Goal: Find specific page/section: Find specific page/section

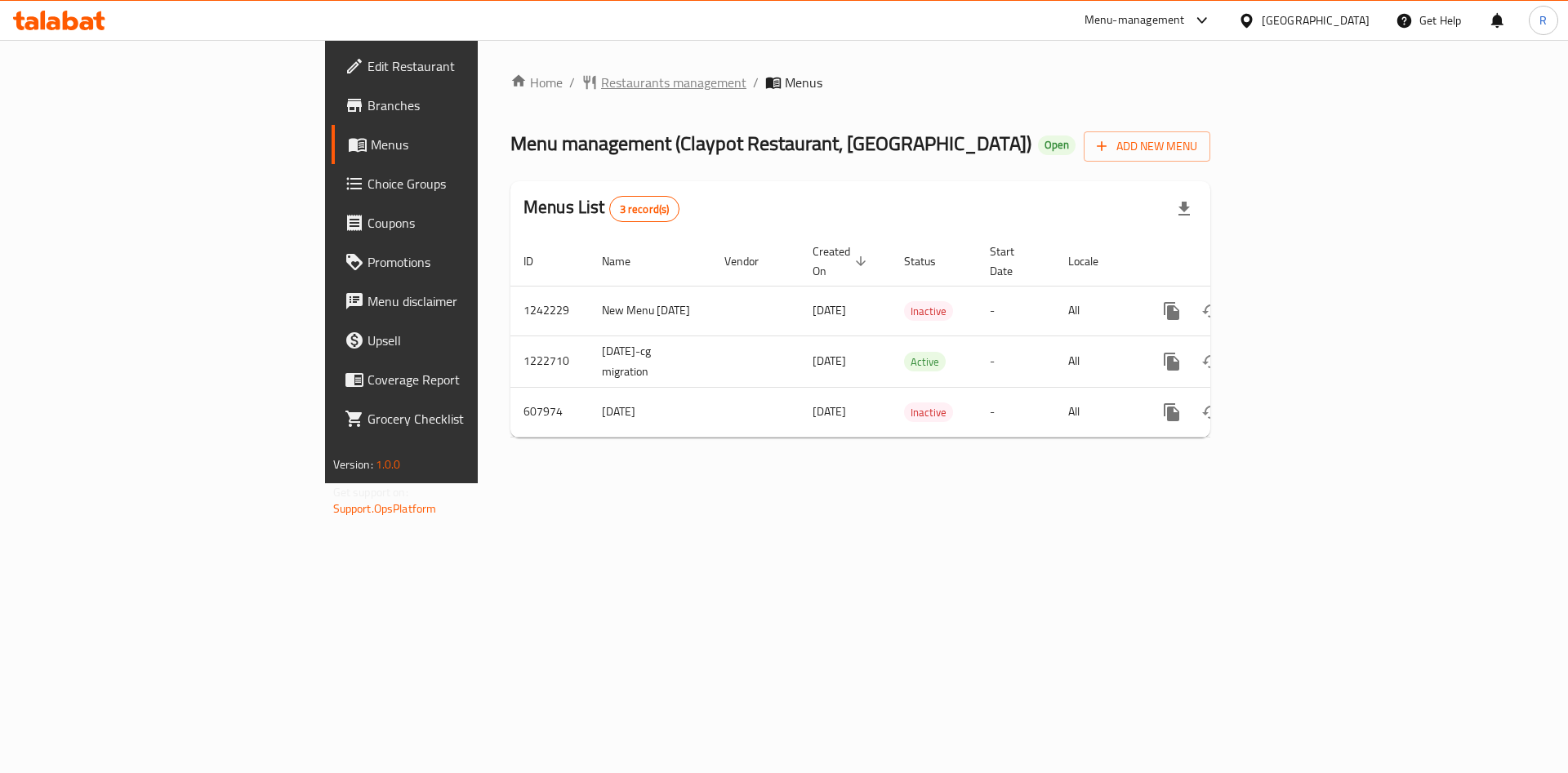
click at [601, 76] on span "Restaurants management" at bounding box center [673, 82] width 145 height 19
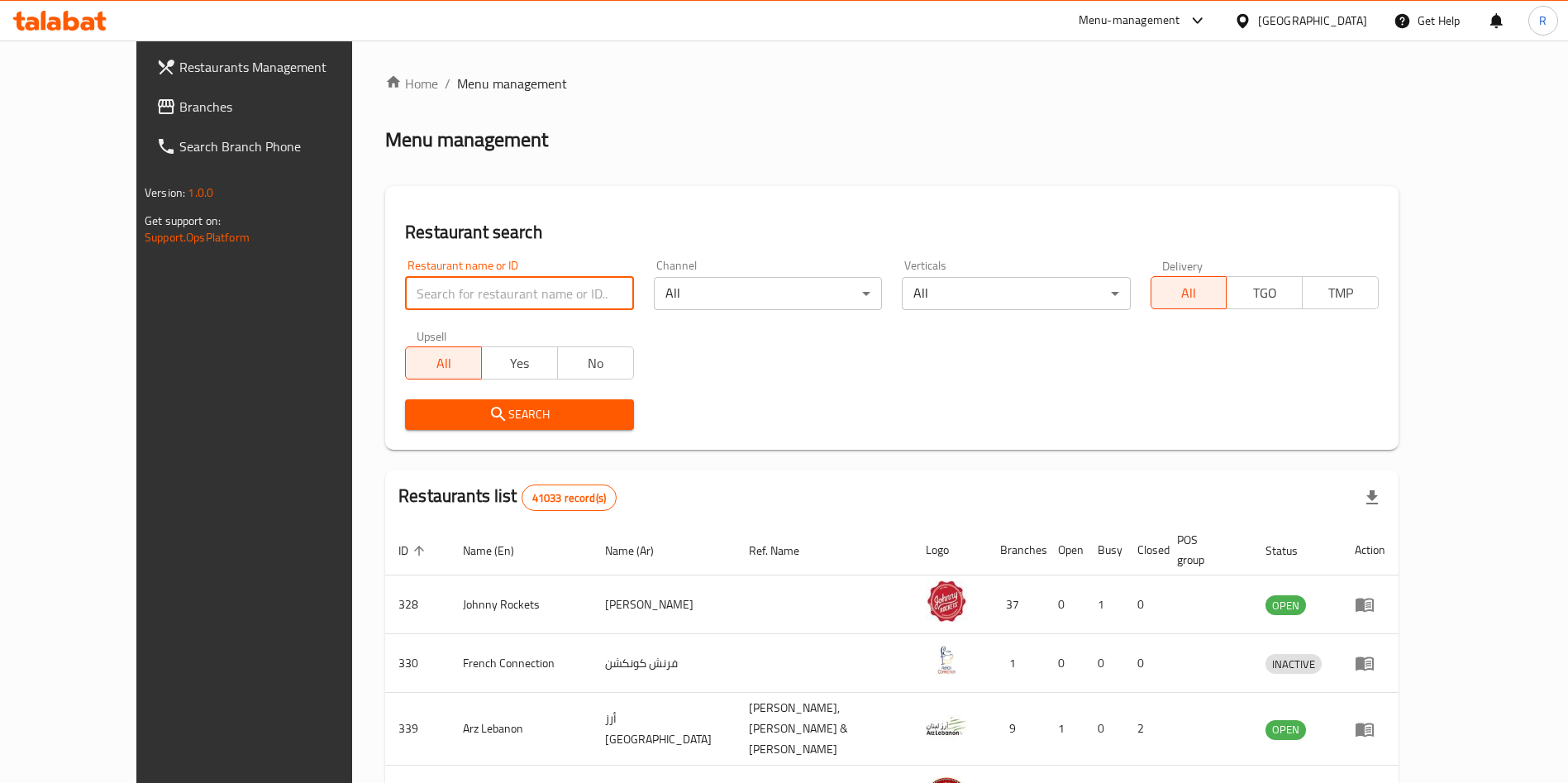
click at [483, 295] on input "search" at bounding box center [518, 293] width 228 height 33
type input "sizzling wok"
click button "Search" at bounding box center [518, 414] width 228 height 30
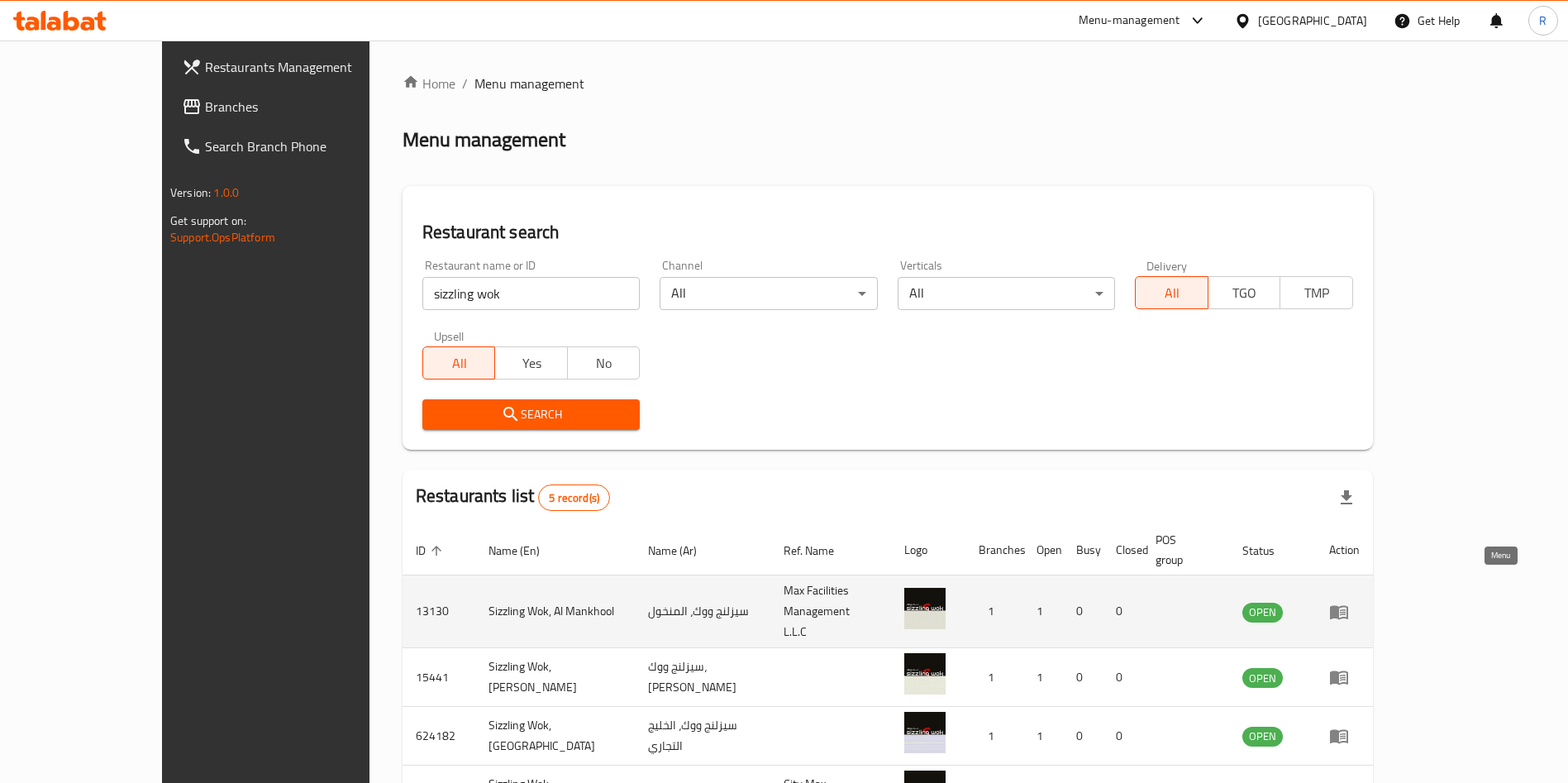
click at [1349, 602] on icon "enhanced table" at bounding box center [1339, 612] width 19 height 19
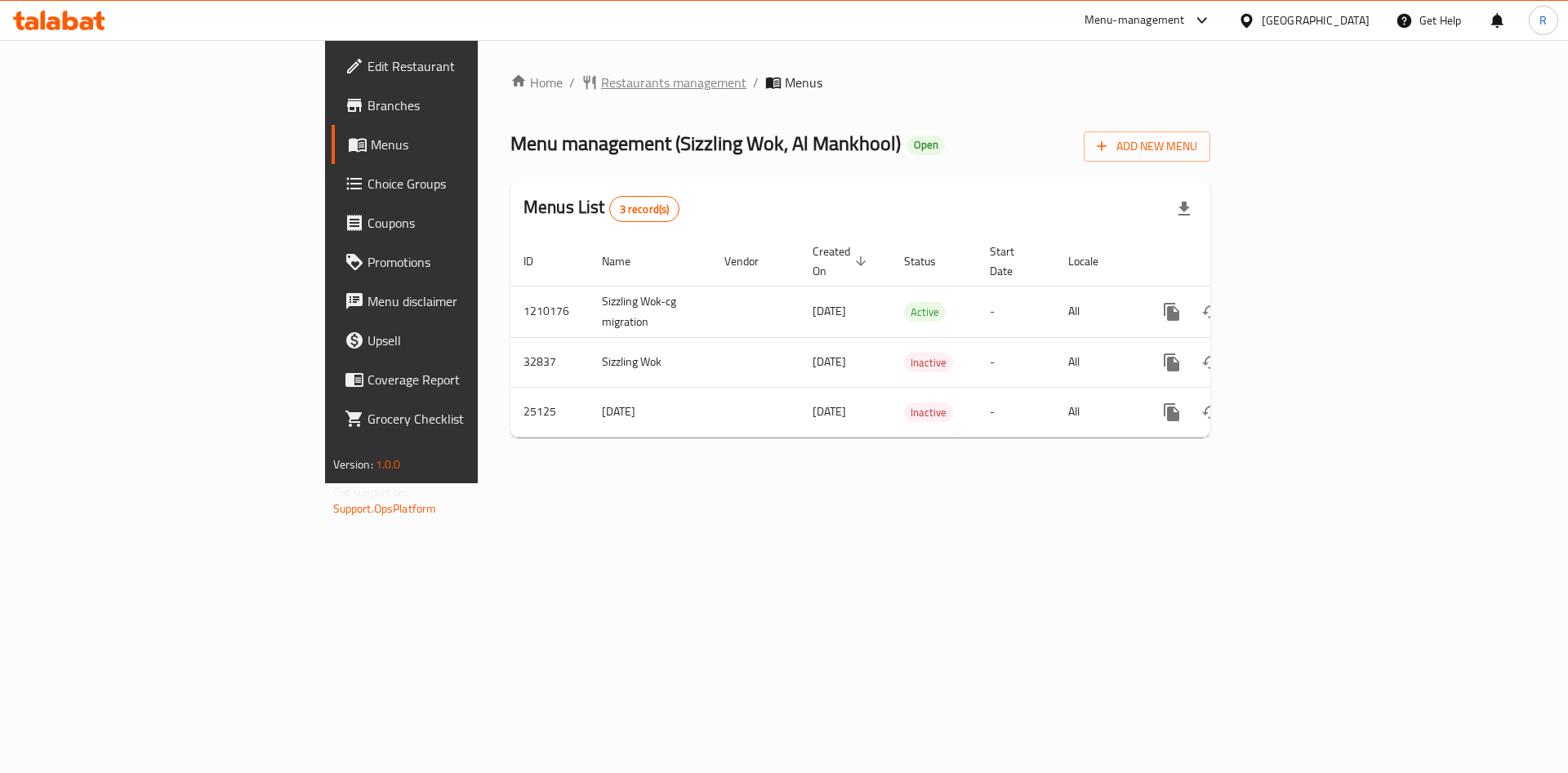
click at [601, 81] on span "Restaurants management" at bounding box center [673, 82] width 145 height 19
